Goal: Transaction & Acquisition: Book appointment/travel/reservation

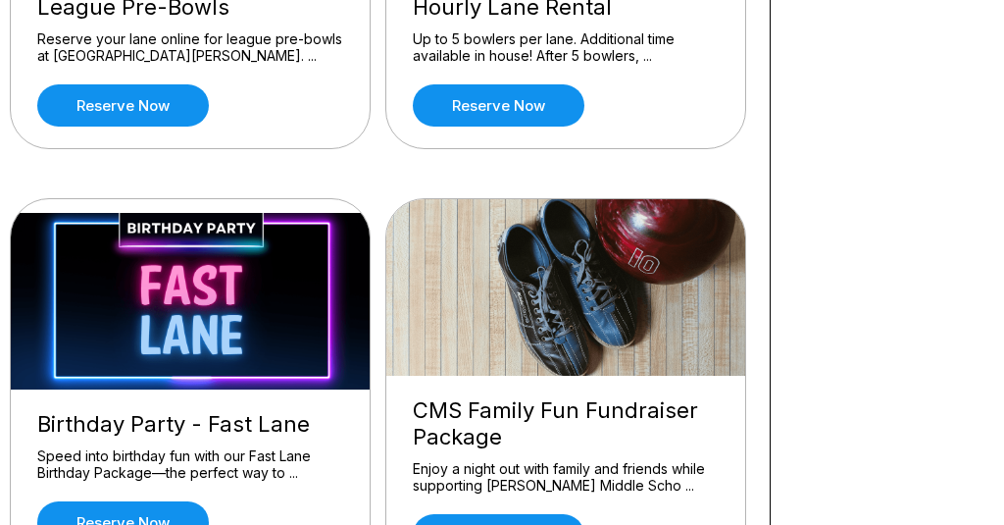
scroll to position [1215, 13]
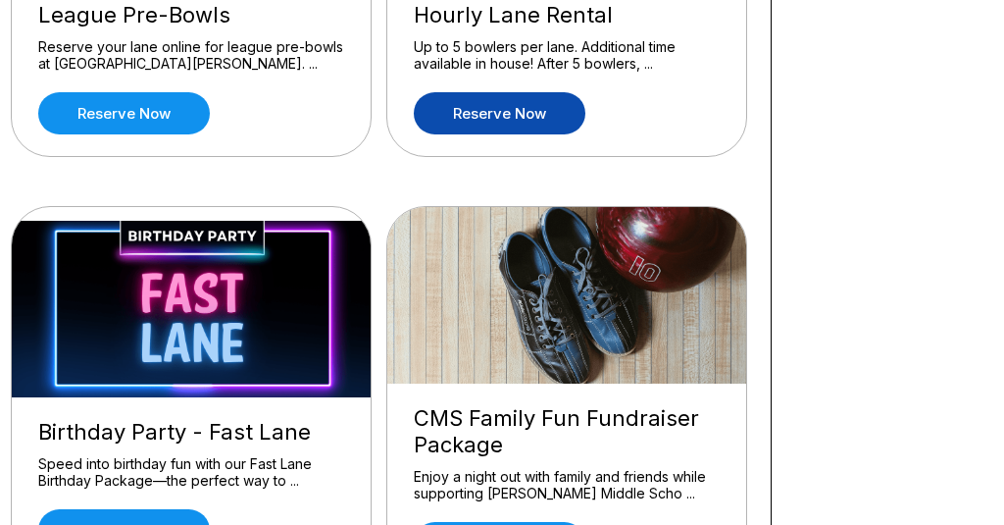
click at [486, 110] on link "Reserve now" at bounding box center [500, 113] width 172 height 42
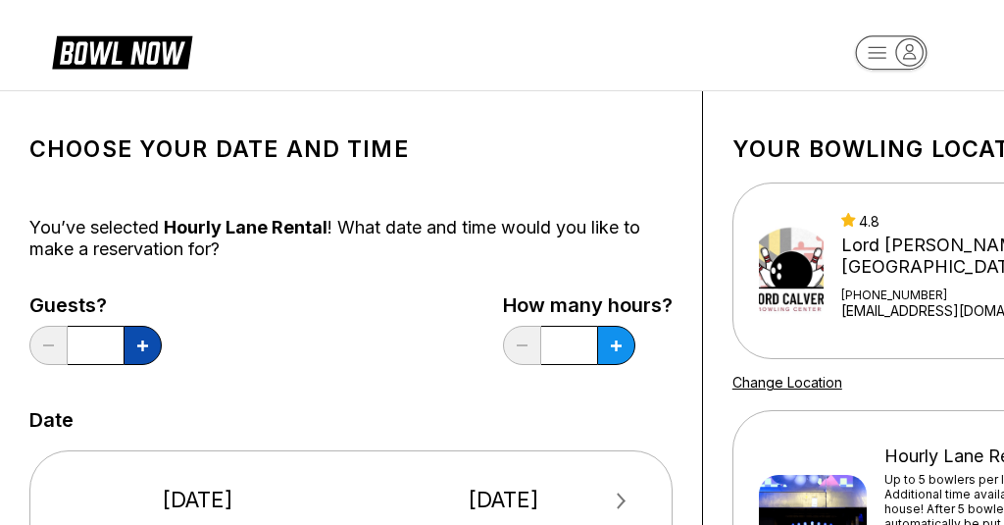
click at [148, 347] on button at bounding box center [143, 345] width 38 height 39
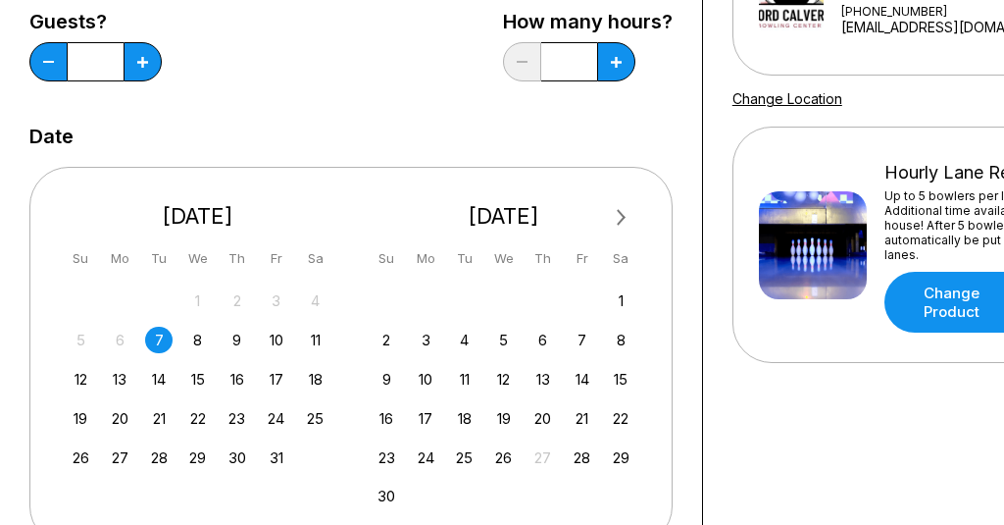
scroll to position [257, 0]
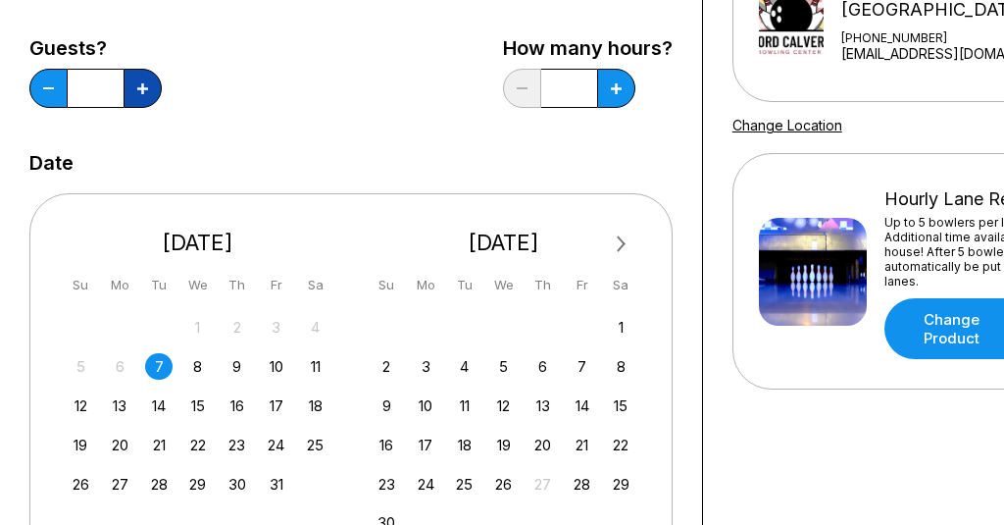
click at [138, 88] on icon at bounding box center [142, 88] width 11 height 11
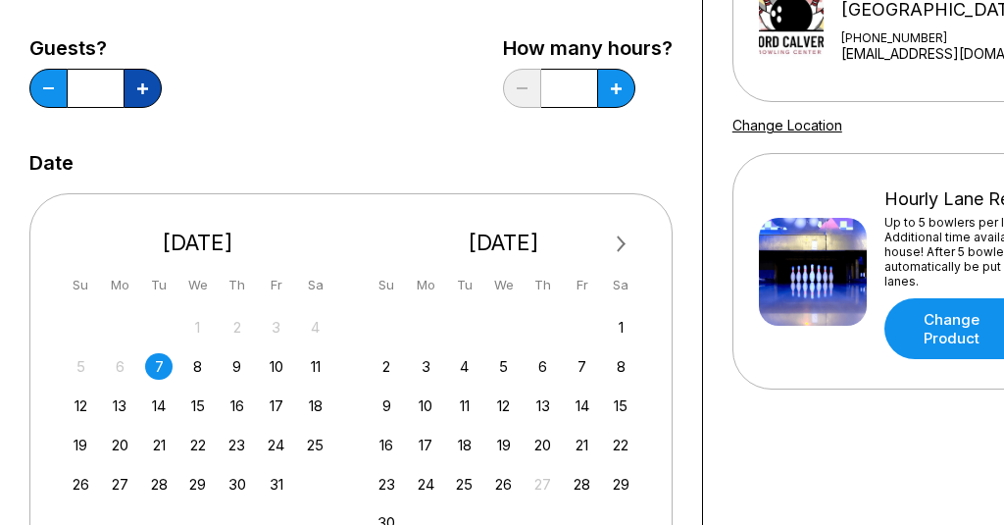
click at [138, 88] on icon at bounding box center [142, 88] width 11 height 11
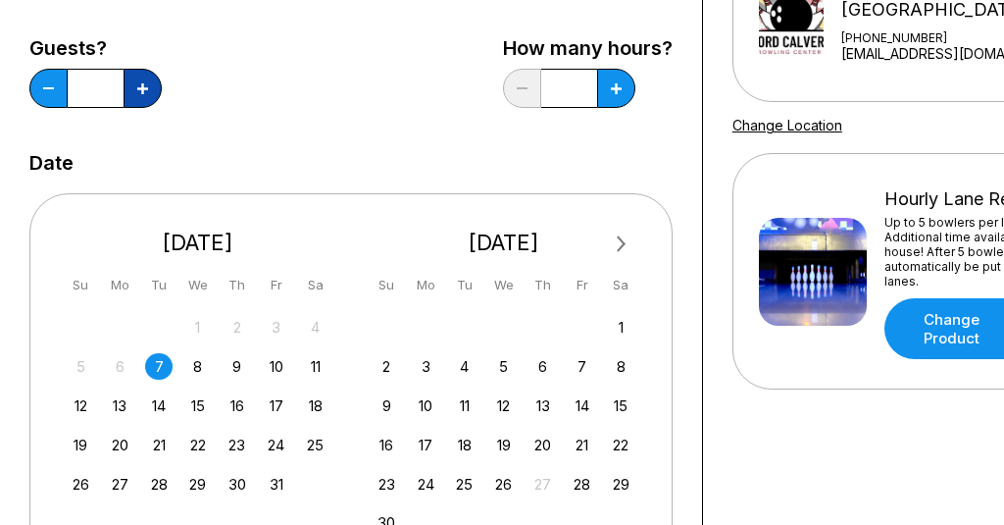
click at [138, 88] on icon at bounding box center [142, 88] width 11 height 11
type input "**"
click at [615, 90] on icon at bounding box center [616, 88] width 11 height 11
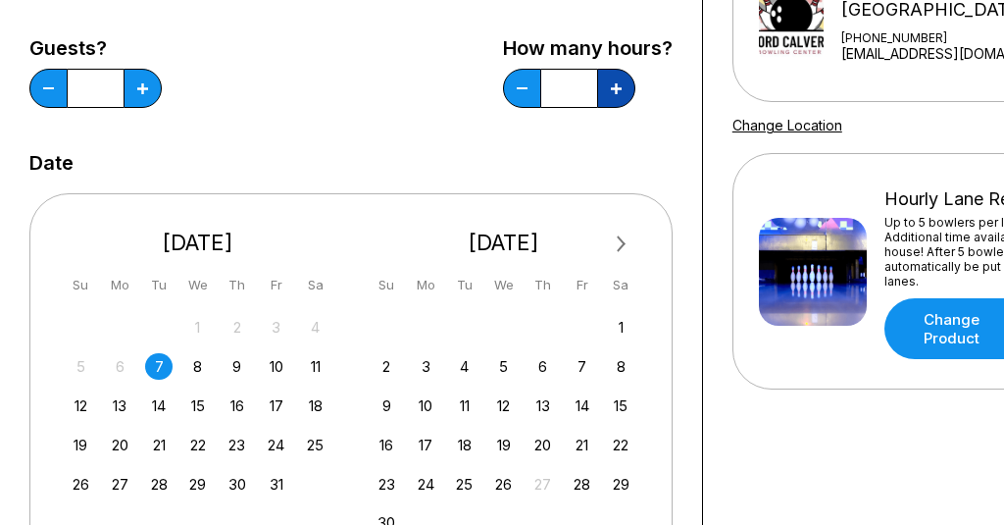
click at [618, 92] on icon at bounding box center [616, 88] width 11 height 11
type input "*"
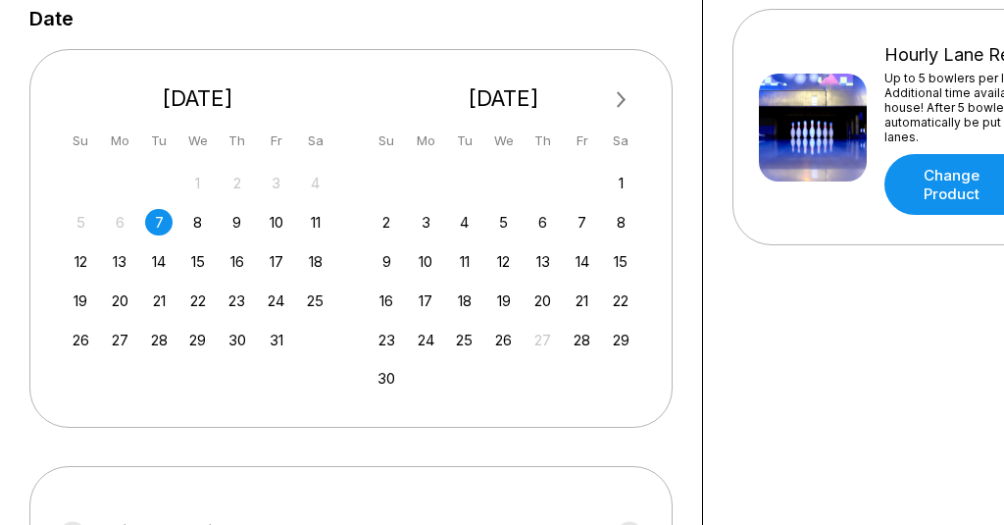
scroll to position [415, 0]
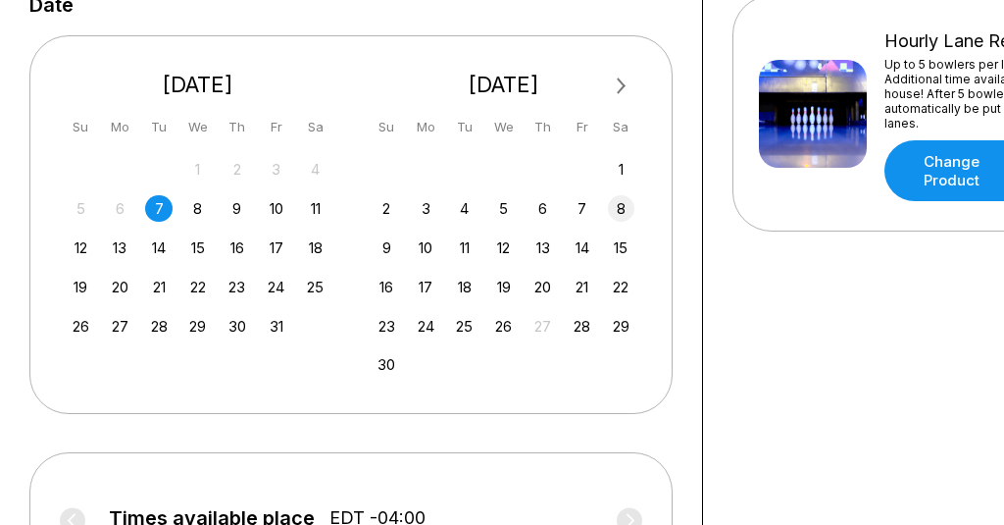
click at [621, 207] on div "8" at bounding box center [621, 208] width 26 height 26
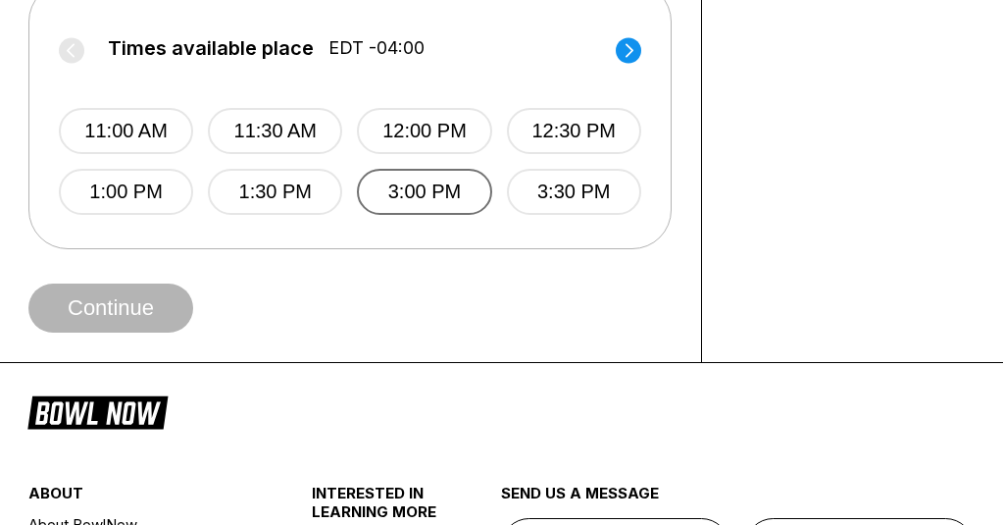
scroll to position [883, 1]
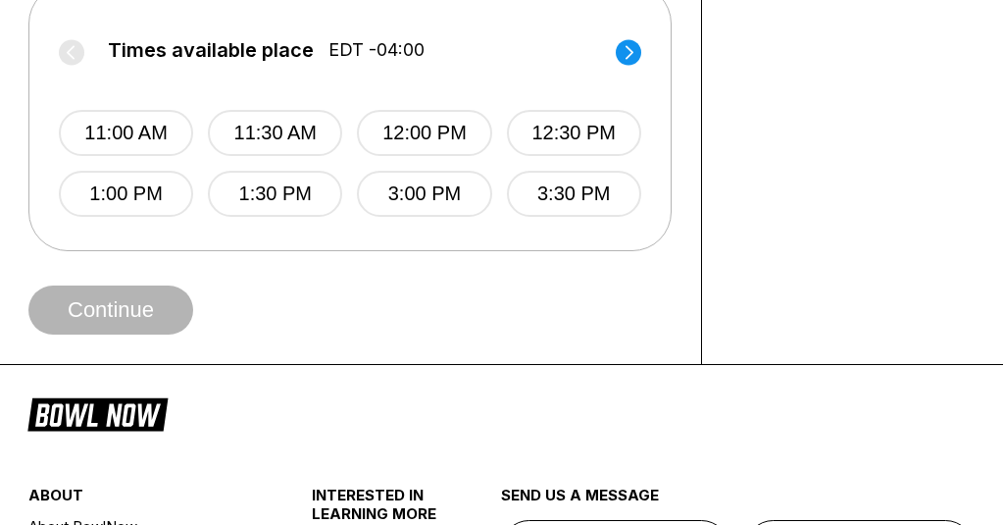
click at [625, 45] on circle at bounding box center [629, 52] width 26 height 26
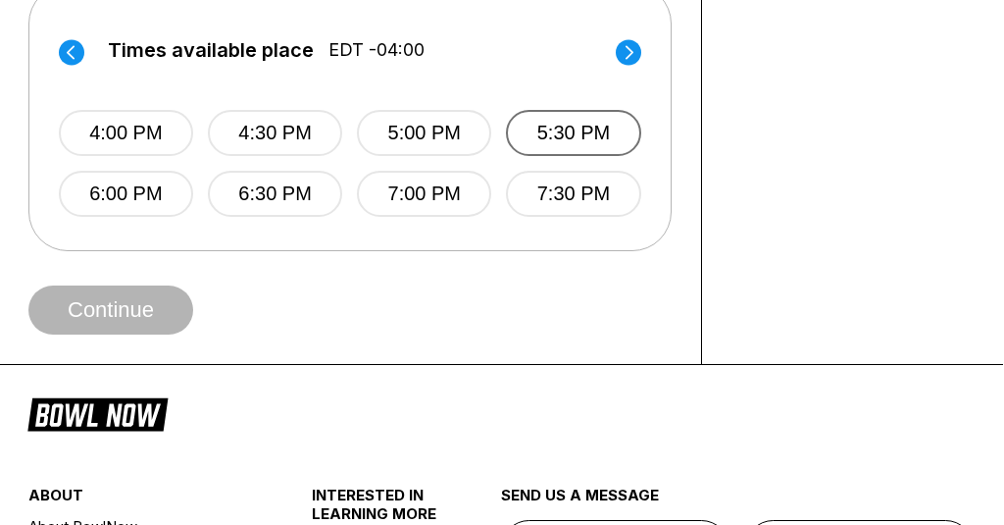
click at [562, 137] on button "5:30 PM" at bounding box center [573, 133] width 134 height 46
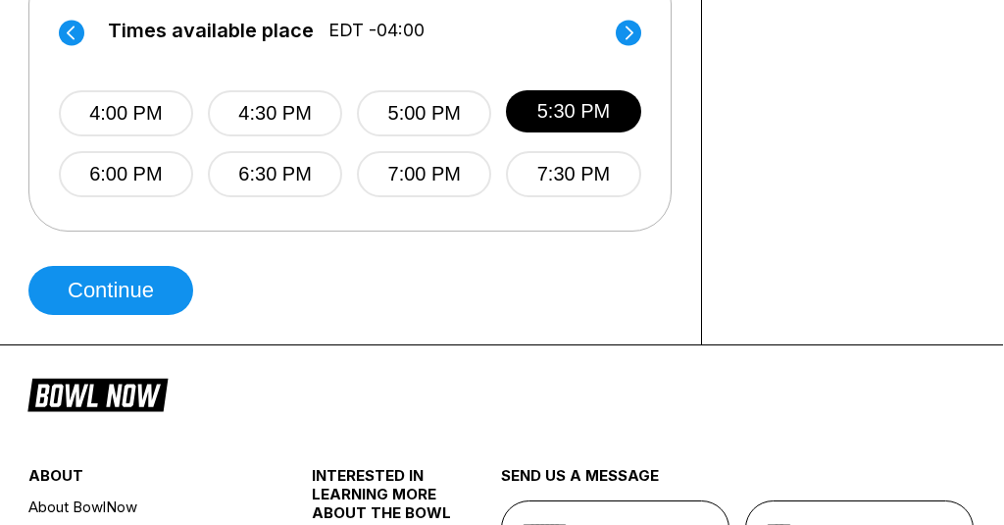
scroll to position [914, 1]
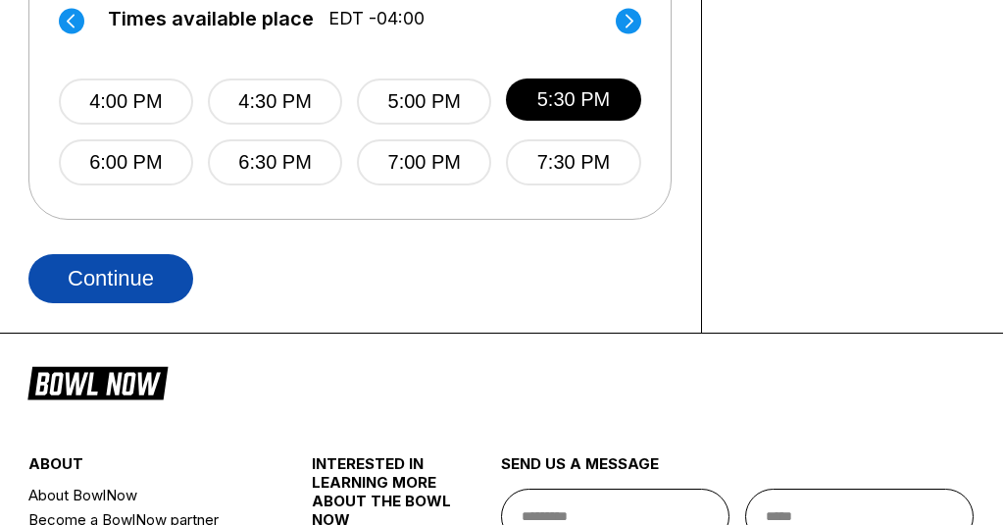
click at [128, 273] on button "Continue" at bounding box center [110, 278] width 165 height 49
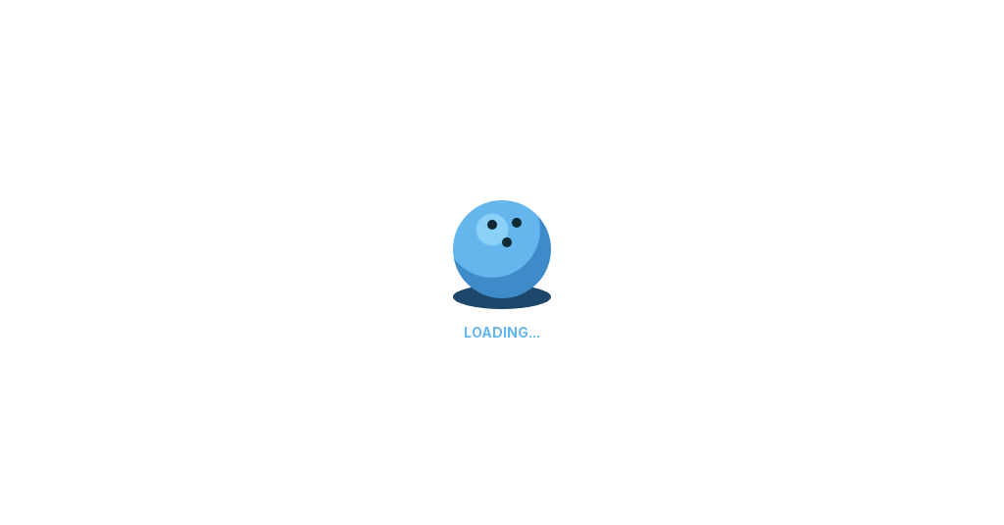
select select "**"
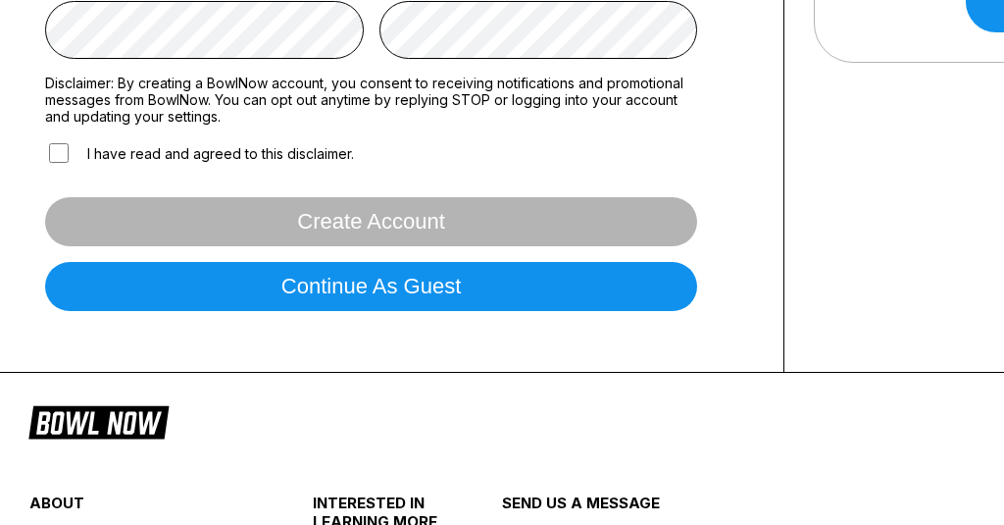
scroll to position [586, 0]
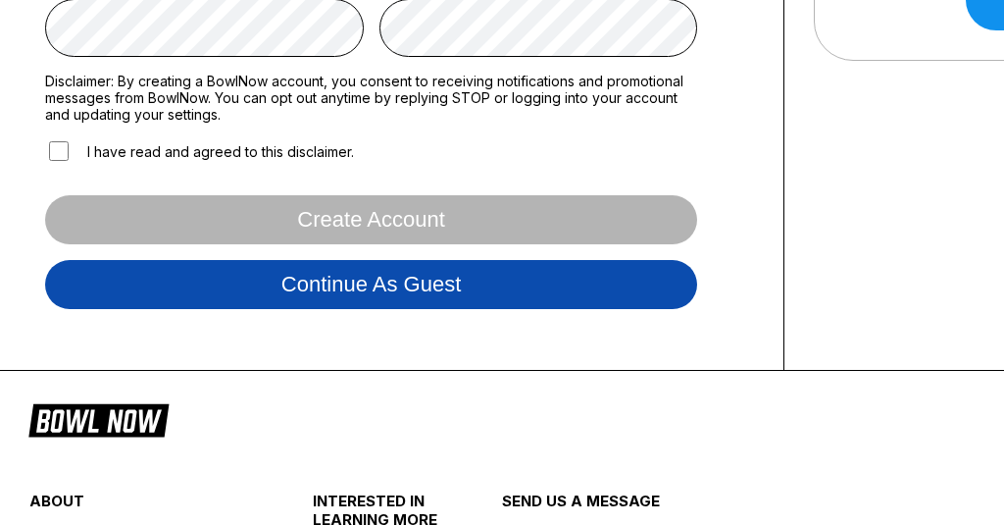
click at [358, 289] on button "Continue as guest" at bounding box center [371, 284] width 652 height 49
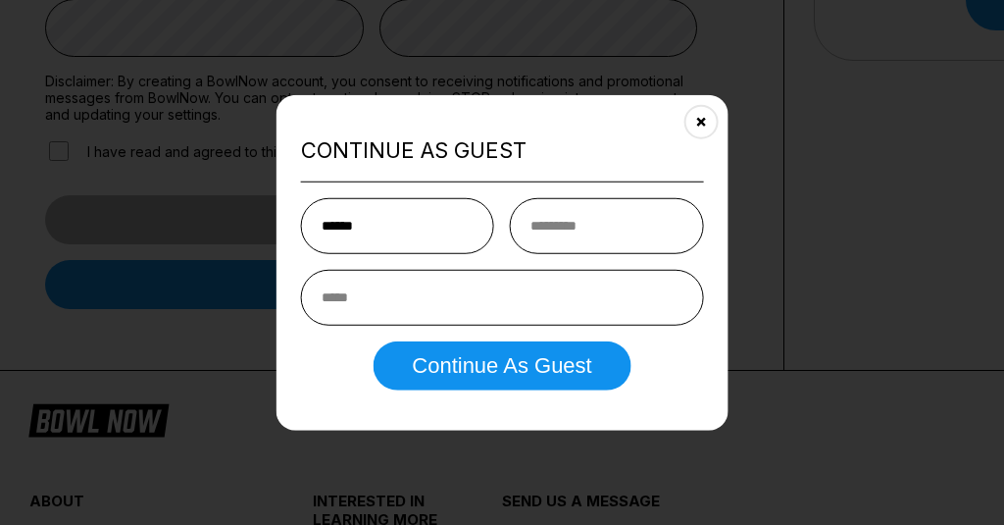
type input "******"
type input "****"
type input "**********"
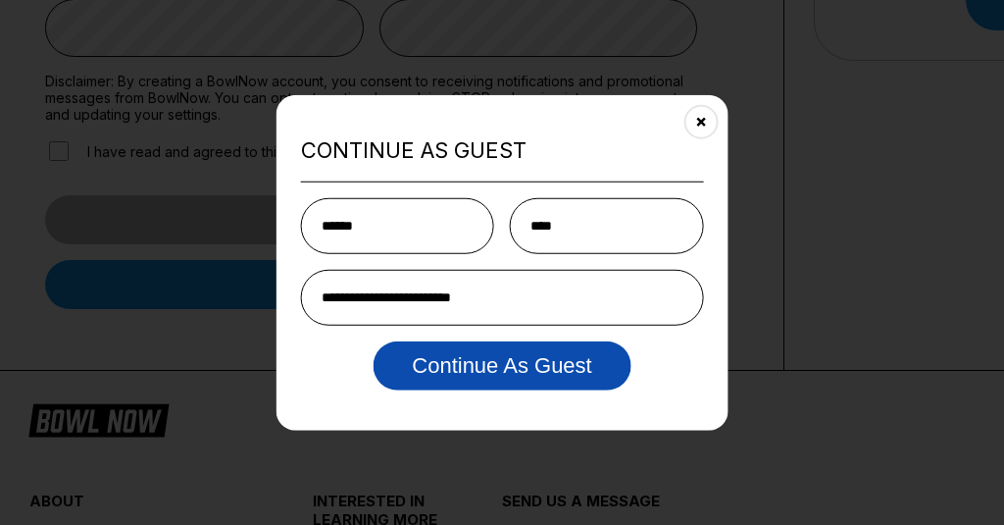
click at [496, 370] on button "Continue as Guest" at bounding box center [502, 365] width 258 height 49
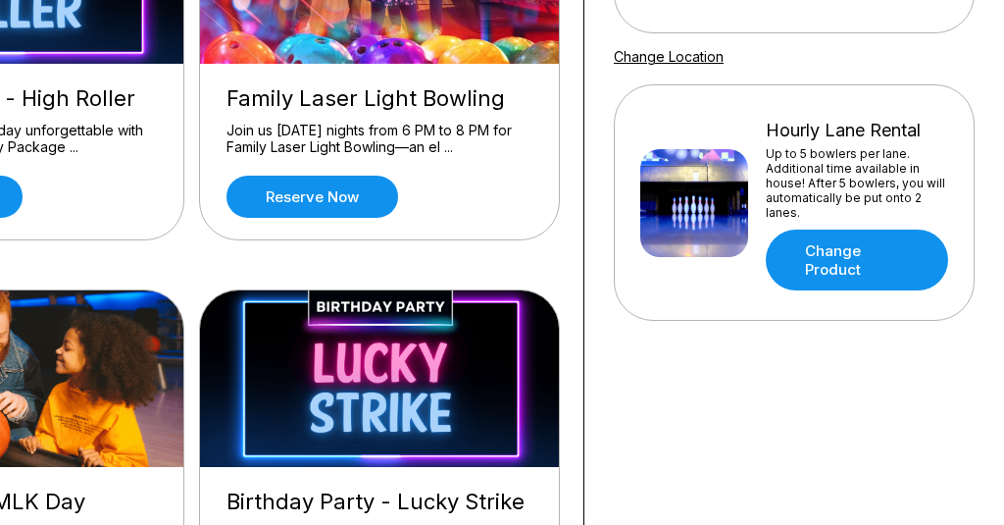
scroll to position [327, 200]
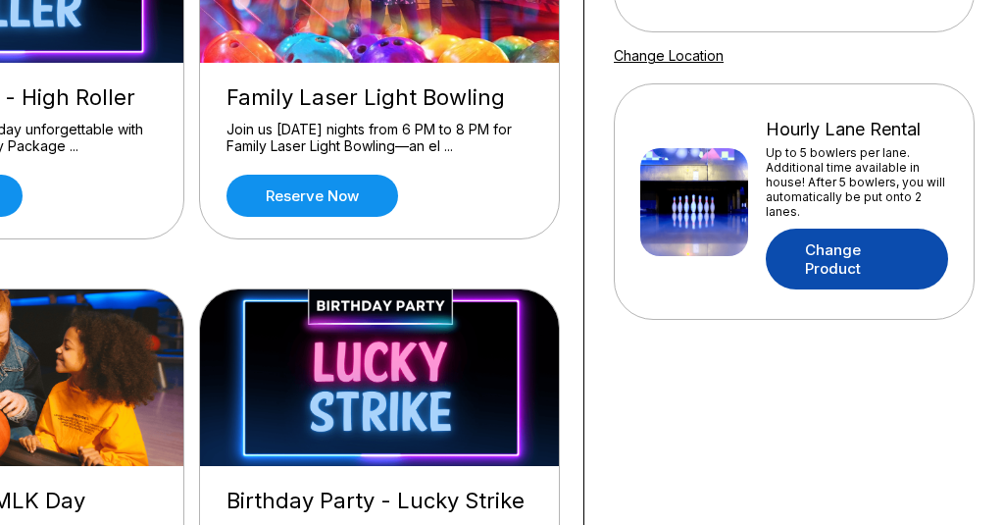
click at [866, 260] on link "Change Product" at bounding box center [857, 259] width 182 height 61
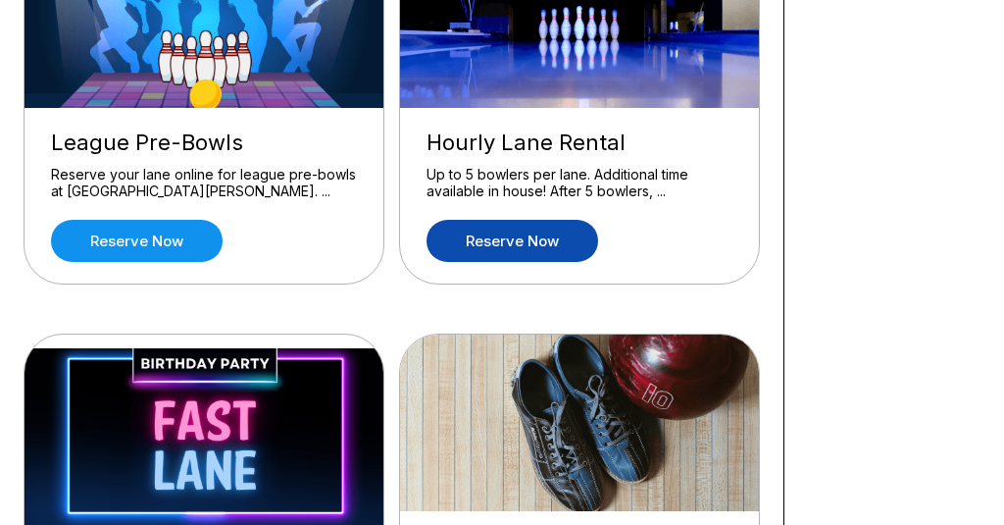
scroll to position [1090, 0]
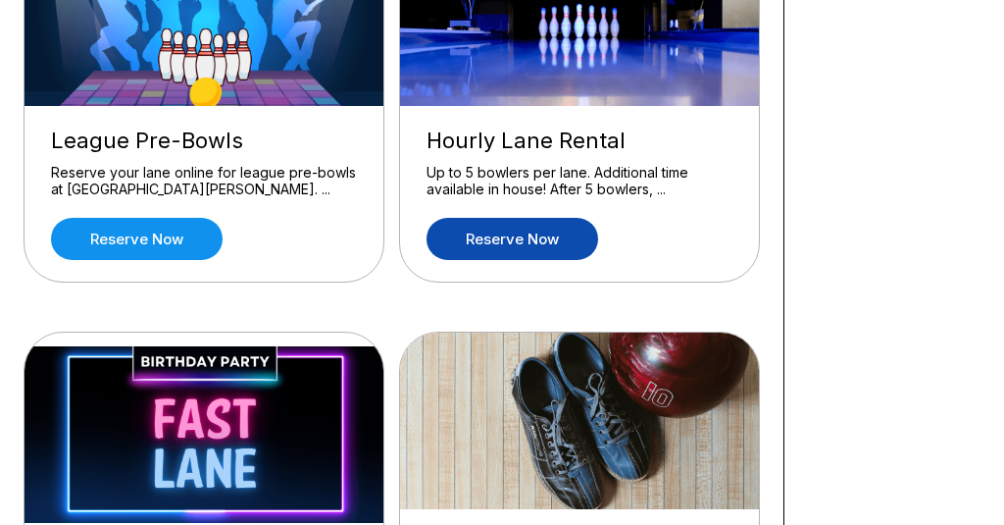
click at [510, 242] on link "Reserve now" at bounding box center [513, 239] width 172 height 42
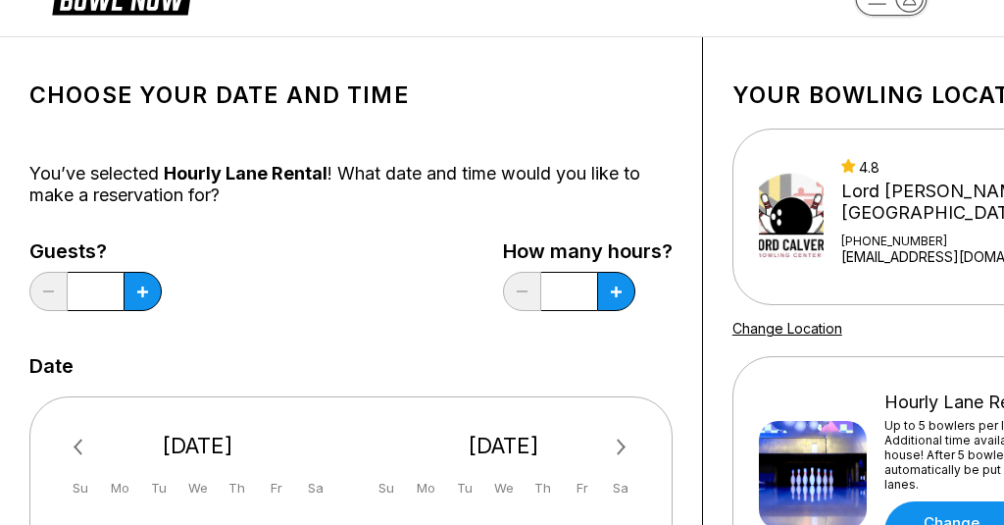
scroll to position [70, 0]
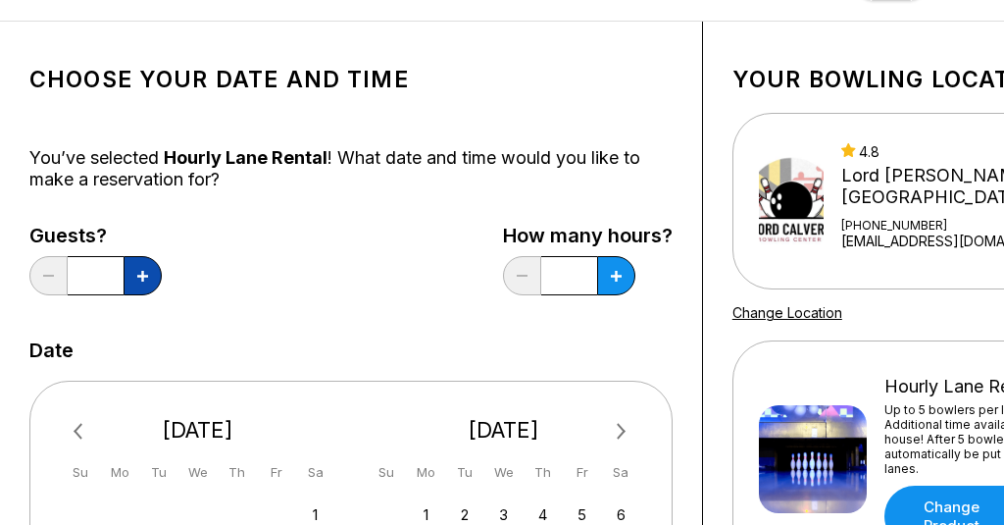
click at [138, 276] on icon at bounding box center [142, 276] width 11 height 11
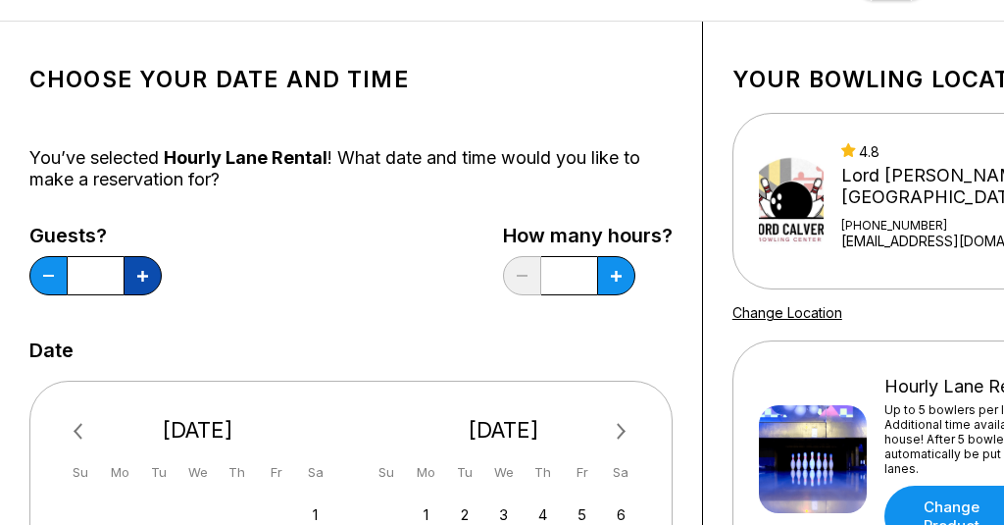
click at [138, 276] on icon at bounding box center [142, 276] width 11 height 11
click at [139, 276] on icon at bounding box center [142, 276] width 11 height 11
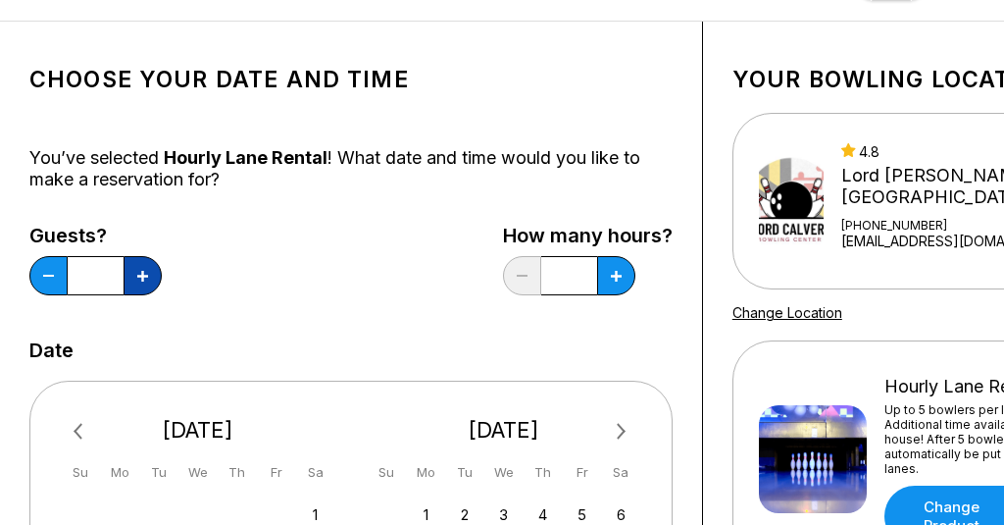
click at [139, 276] on icon at bounding box center [142, 276] width 11 height 11
type input "**"
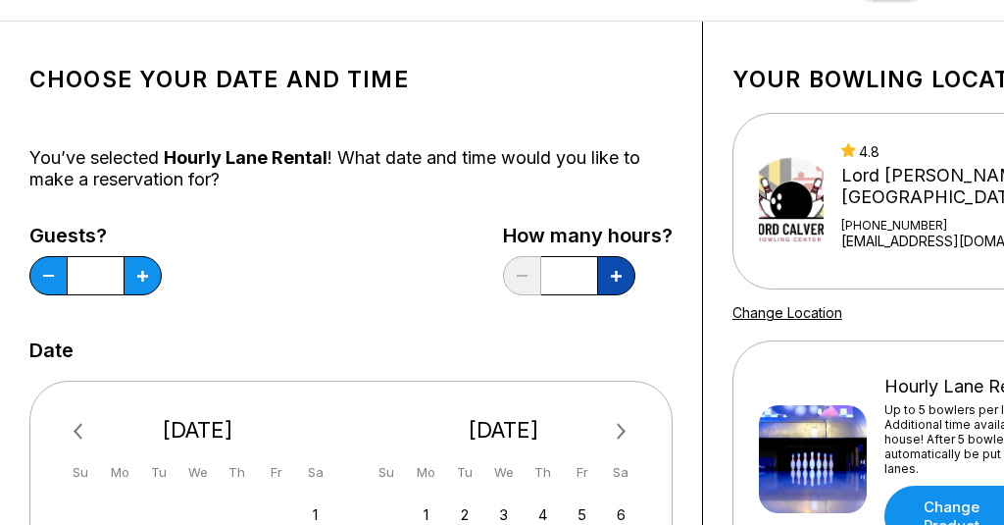
click at [612, 281] on icon at bounding box center [616, 276] width 11 height 11
type input "***"
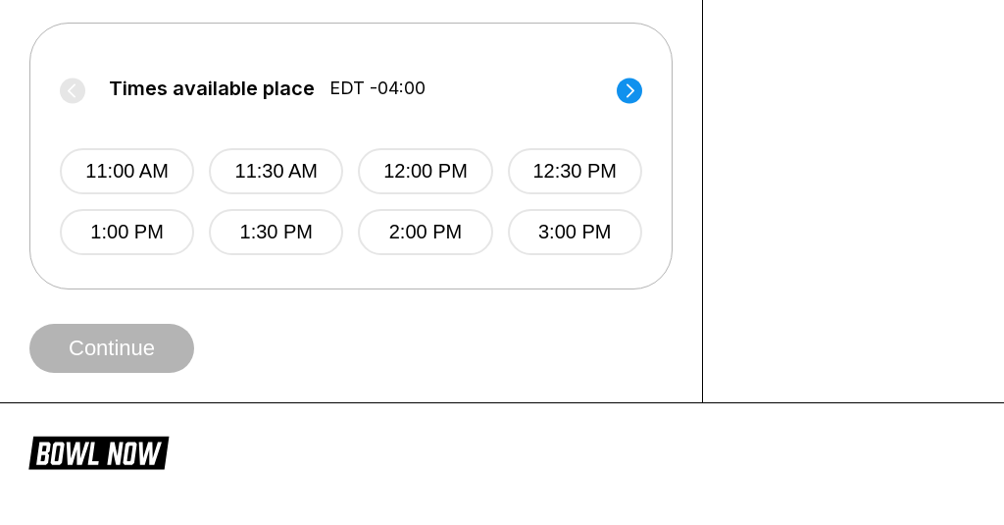
scroll to position [846, 0]
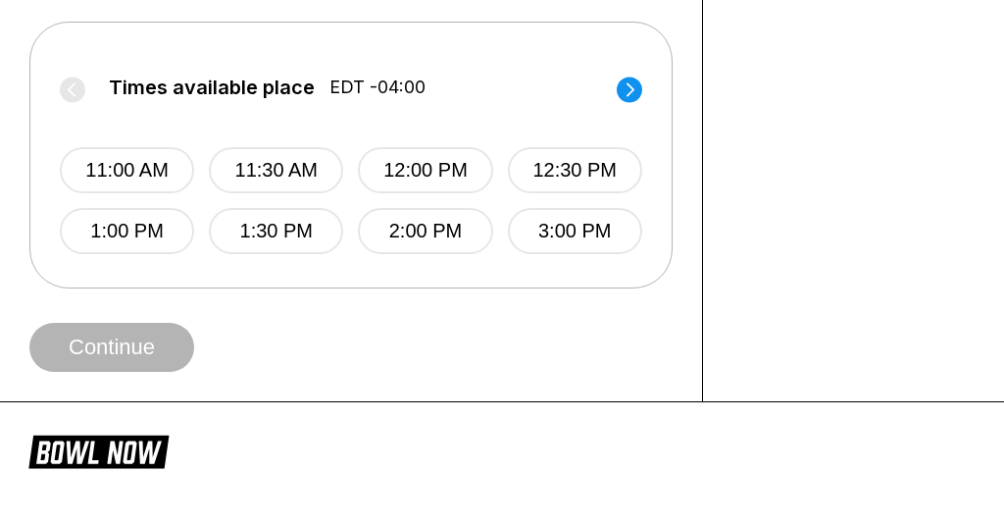
click at [630, 84] on icon at bounding box center [631, 89] width 8 height 14
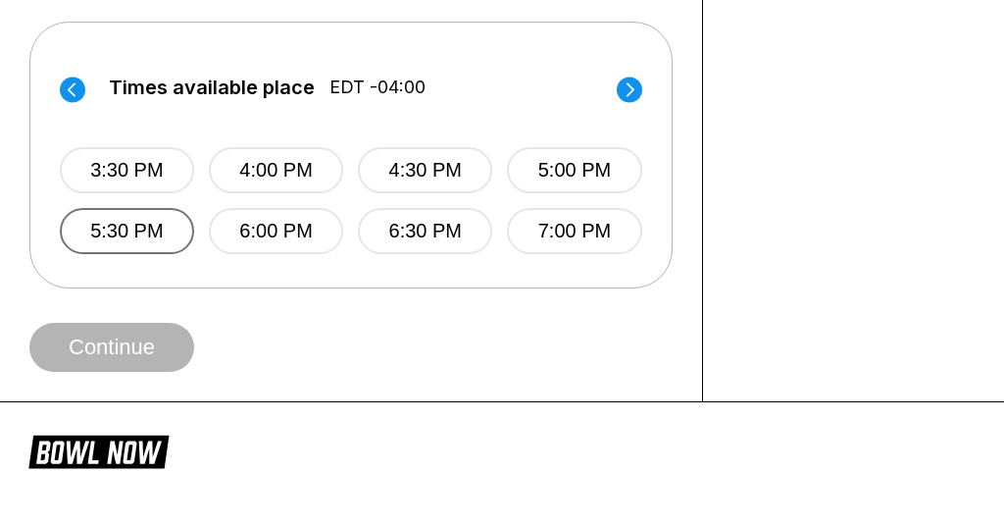
click at [129, 230] on button "5:30 PM" at bounding box center [127, 231] width 134 height 46
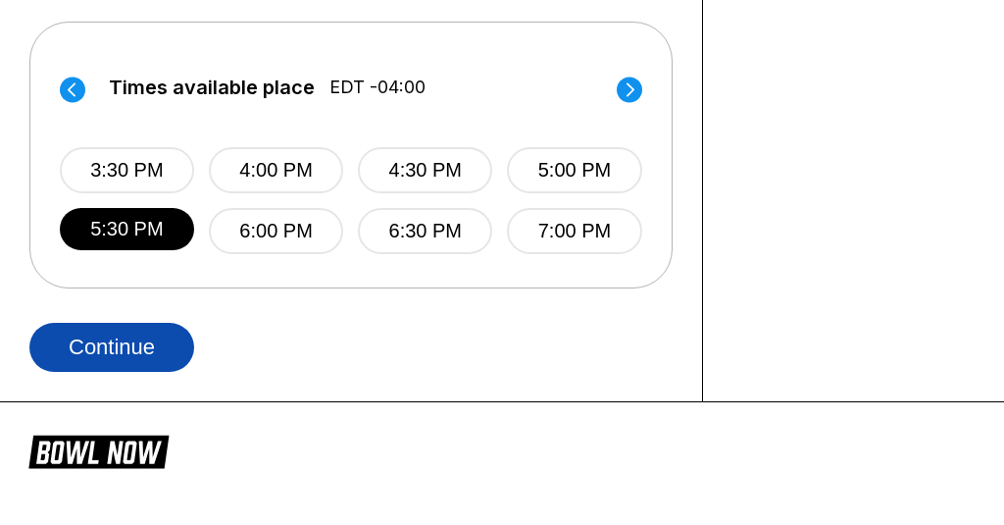
click at [122, 342] on button "Continue" at bounding box center [111, 347] width 165 height 49
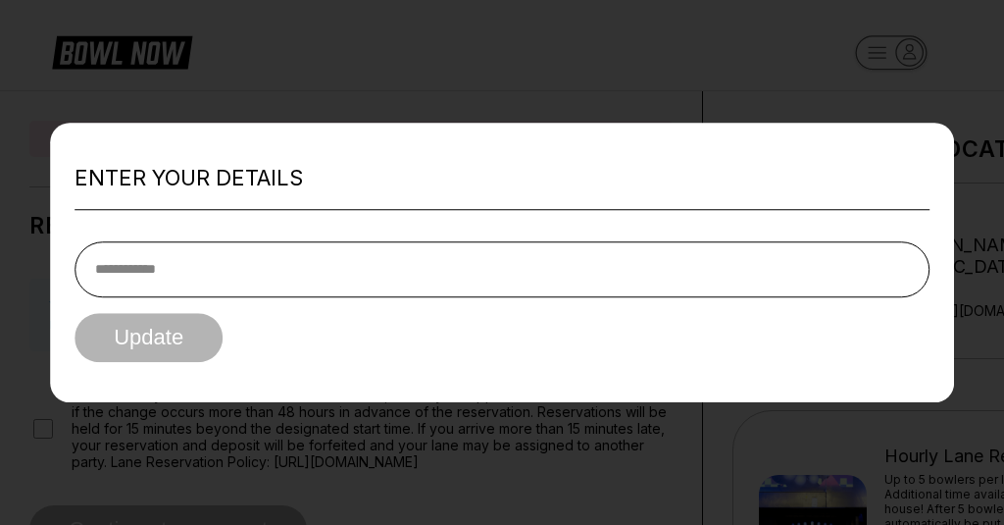
click at [874, 56] on div at bounding box center [502, 262] width 1004 height 525
click at [556, 100] on div at bounding box center [502, 262] width 1004 height 525
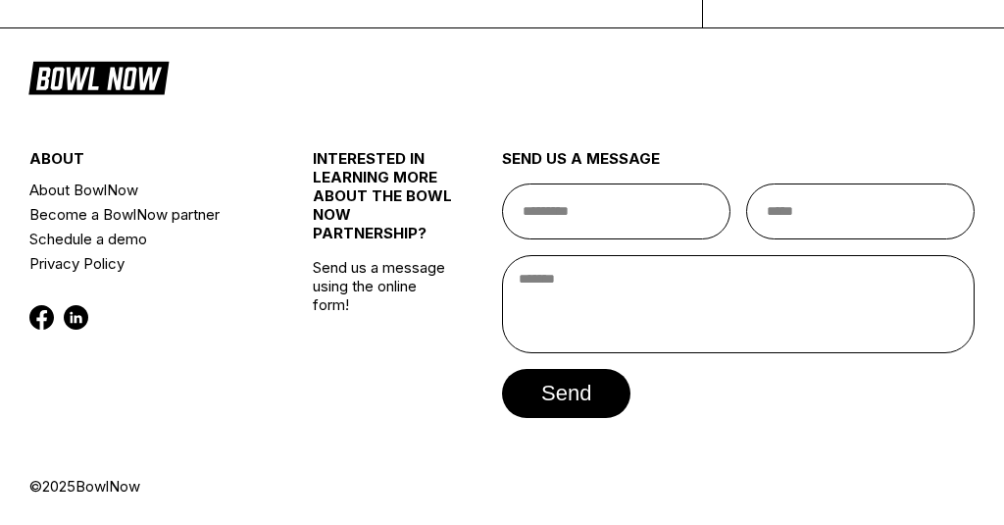
scroll to position [1218, 0]
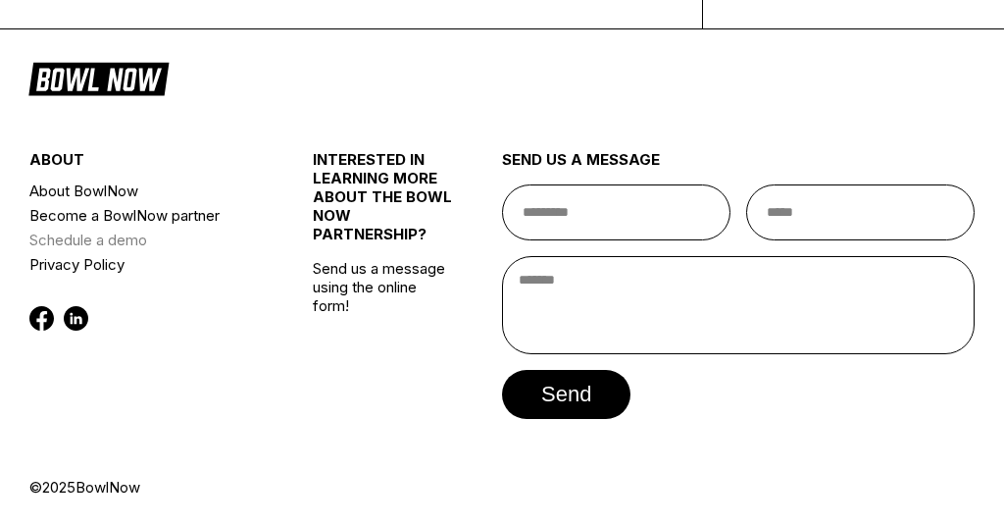
click at [52, 239] on link "Schedule a demo" at bounding box center [147, 240] width 236 height 25
